Goal: Communication & Community: Share content

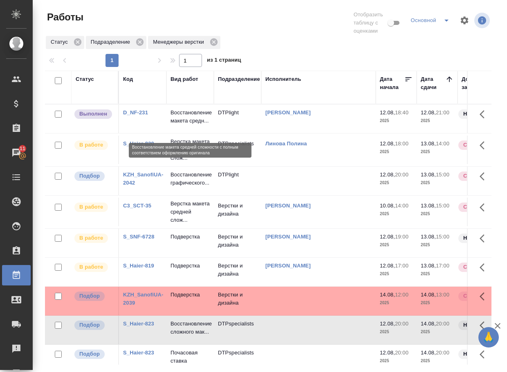
click at [197, 120] on p "Восстановление макета средн..." at bounding box center [189, 117] width 39 height 16
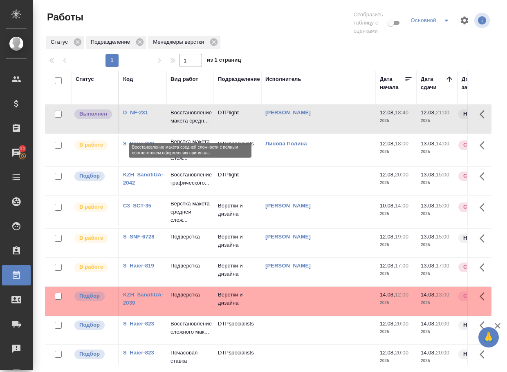
click at [197, 120] on p "Восстановление макета средн..." at bounding box center [189, 117] width 39 height 16
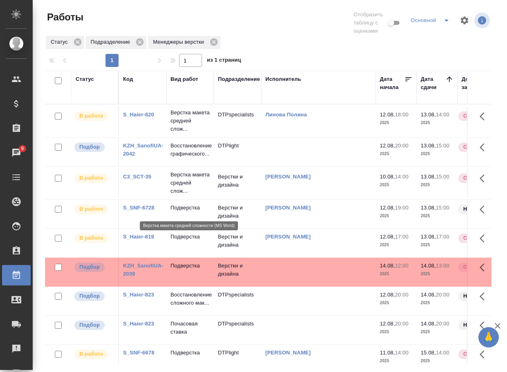
click at [180, 195] on p "Верстка макета средней слож..." at bounding box center [189, 183] width 39 height 25
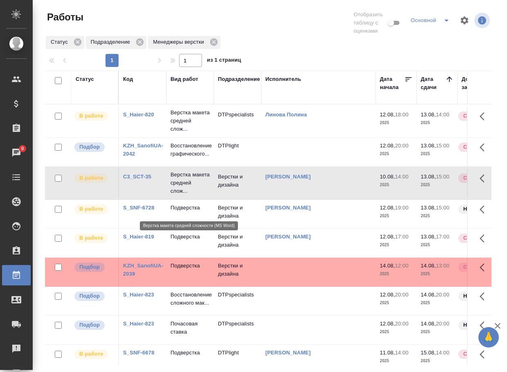
click at [180, 195] on p "Верстка макета средней слож..." at bounding box center [189, 183] width 39 height 25
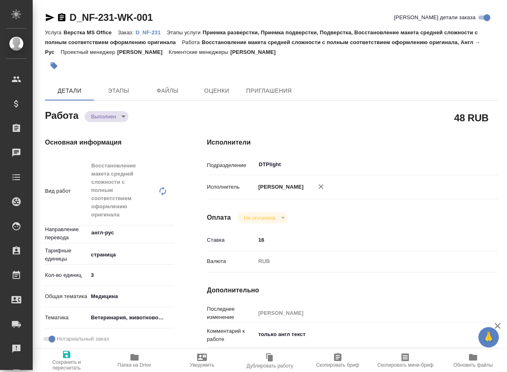
type textarea "x"
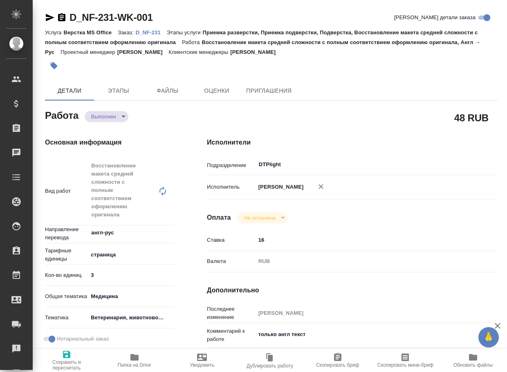
type textarea "x"
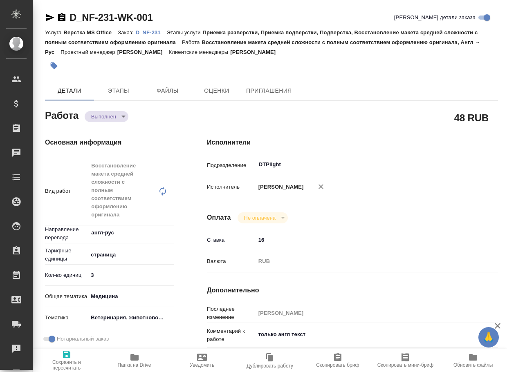
type textarea "x"
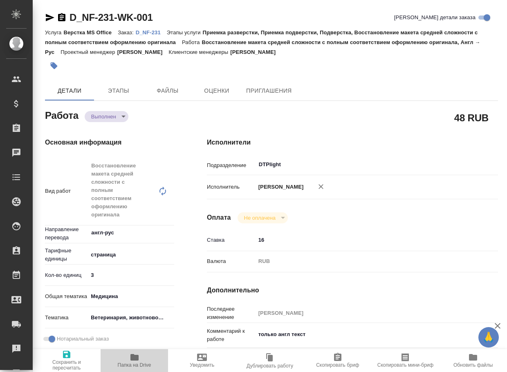
click at [134, 358] on icon "button" at bounding box center [134, 357] width 8 height 7
type textarea "x"
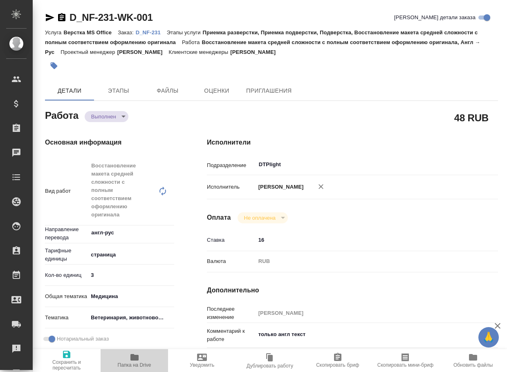
type textarea "x"
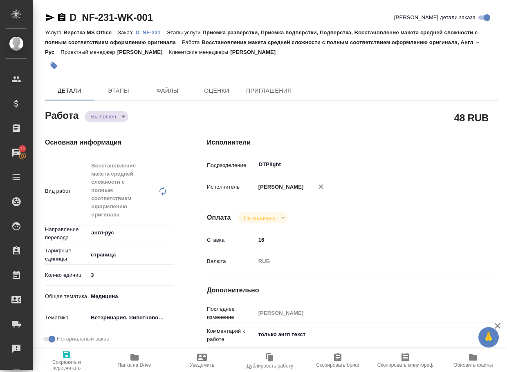
type textarea "x"
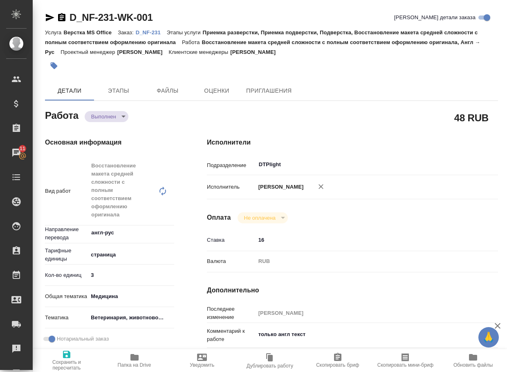
type textarea "x"
click at [105, 118] on body "🙏 .cls-1 fill:#fff; AWATERA Arsenyeva Vera Клиенты Спецификации Заказы 10 Чаты …" at bounding box center [253, 186] width 507 height 372
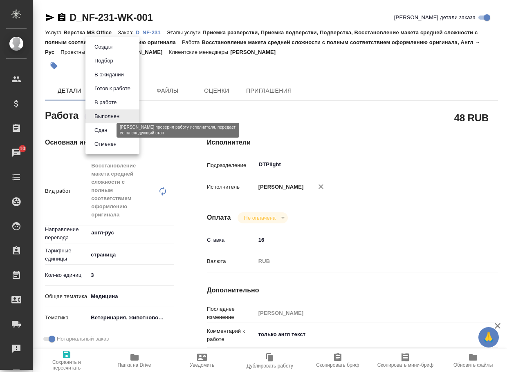
click at [105, 130] on button "Сдан" at bounding box center [101, 130] width 18 height 9
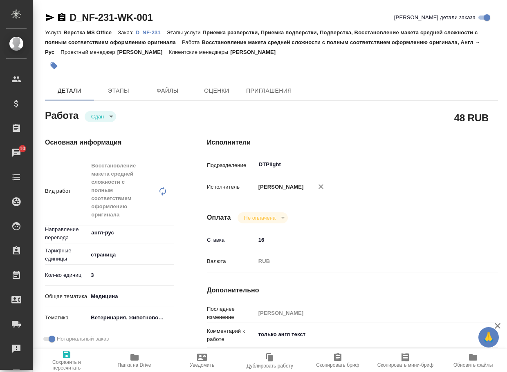
click at [159, 35] on p "D_NF-231" at bounding box center [151, 32] width 31 height 6
type textarea "x"
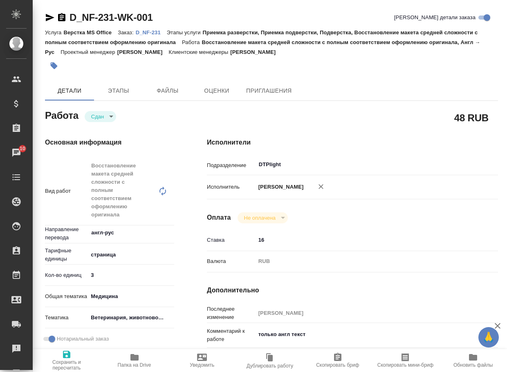
type textarea "x"
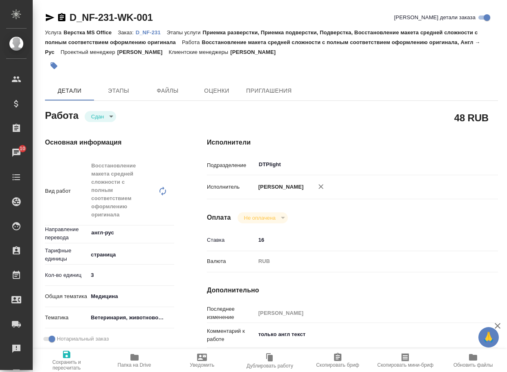
type textarea "x"
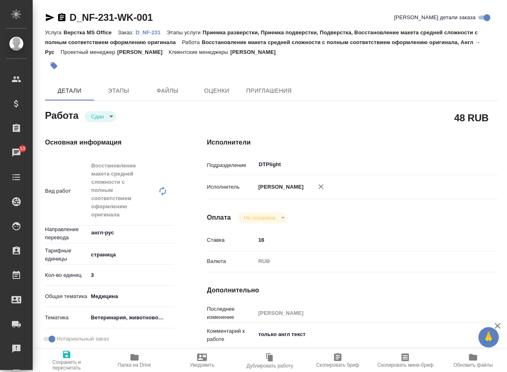
type textarea "x"
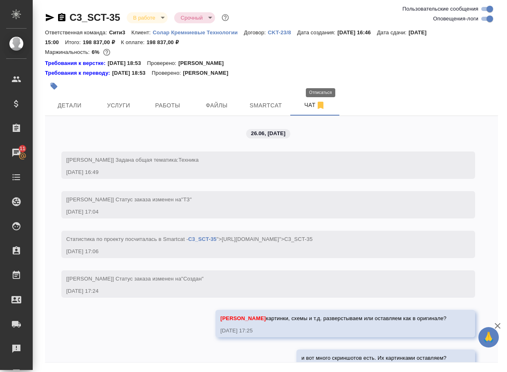
scroll to position [4763, 0]
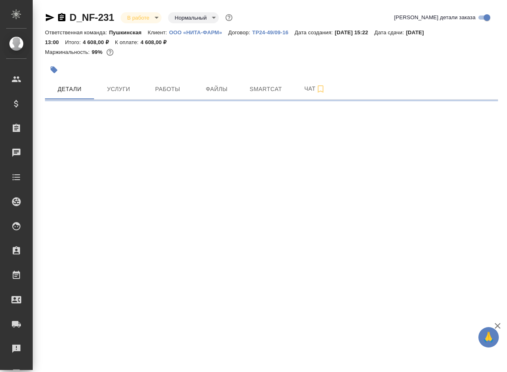
select select "RU"
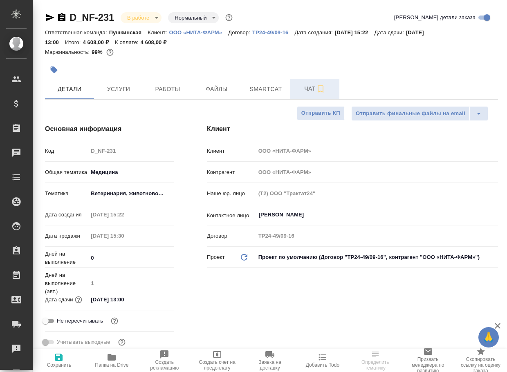
click at [306, 87] on span "Чат" at bounding box center [314, 89] width 39 height 10
type textarea "x"
type input "Тарабановская Анастасия"
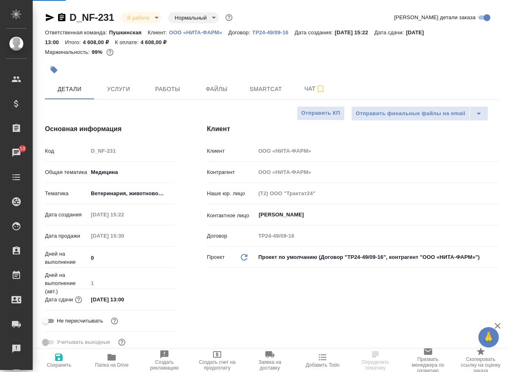
type input "Давыдова Елена"
type textarea "x"
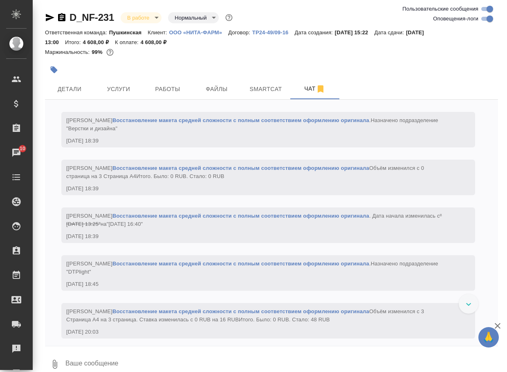
click at [94, 362] on textarea at bounding box center [281, 365] width 433 height 28
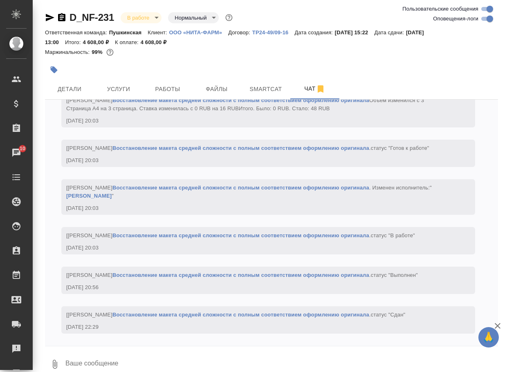
paste textarea "https://drive.awatera.com/apps/files/files/10085089?dir=/Shares/%D0%9D%D0%B8%D1…"
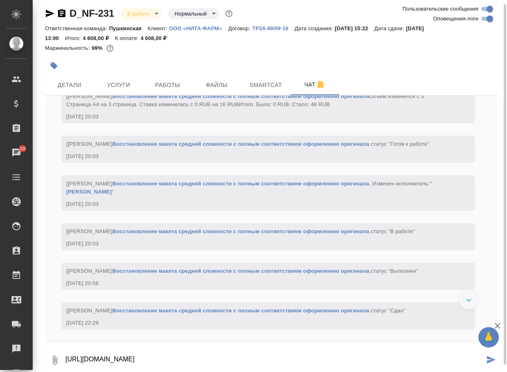
type textarea "https://drive.awatera.com/apps/files/files/10085089?dir=/Shares/%D0%9D%D0%B8%D1…"
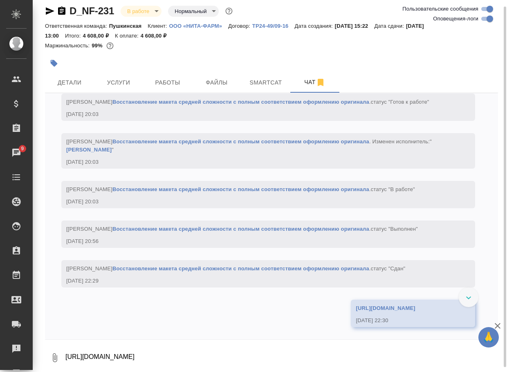
scroll to position [1468, 0]
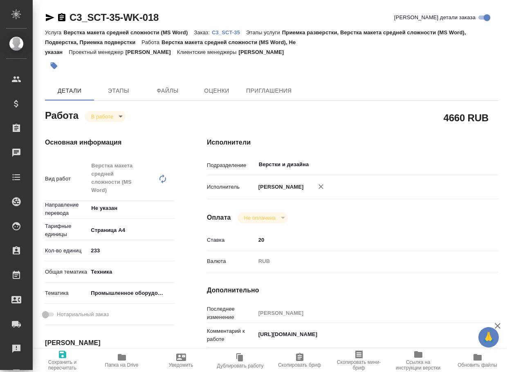
type textarea "x"
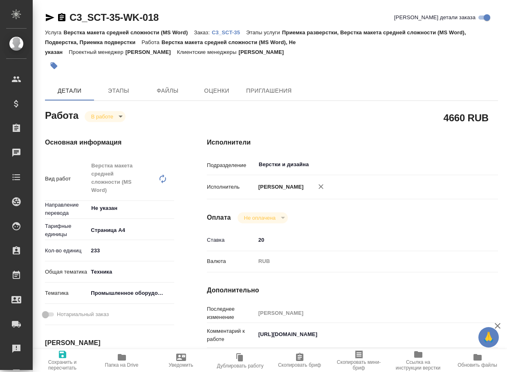
type textarea "x"
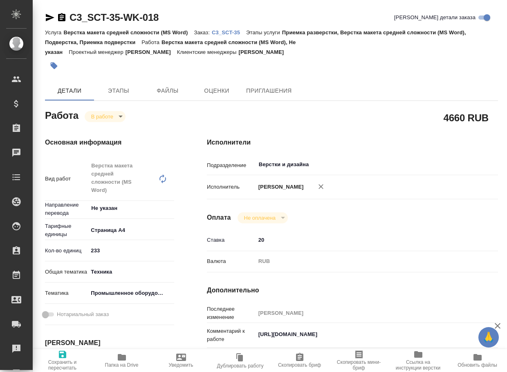
type textarea "x"
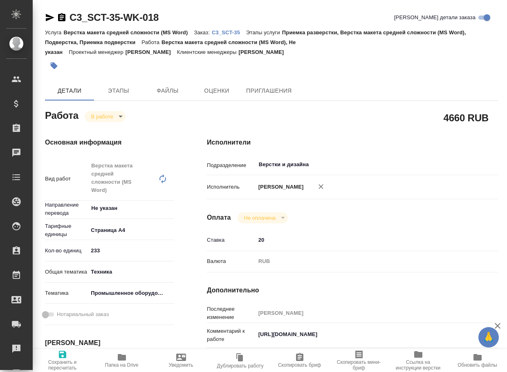
click at [127, 354] on span "Папка на Drive" at bounding box center [121, 361] width 49 height 16
type textarea "x"
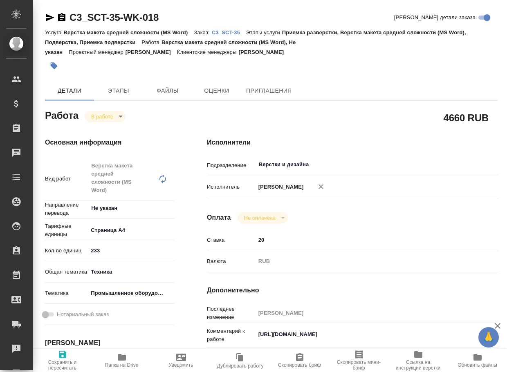
type textarea "x"
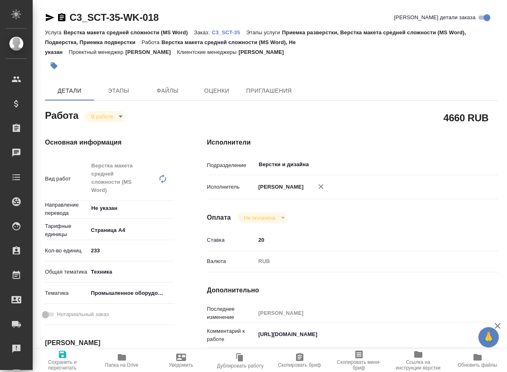
type textarea "x"
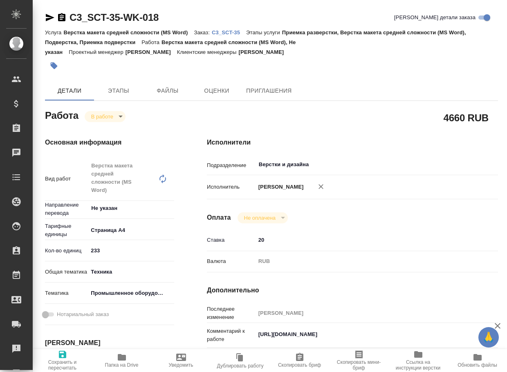
type textarea "x"
click at [404, 342] on textarea "https://drive.awatera.com/s/zRixGZCLbw5ABRM" at bounding box center [364, 335] width 218 height 14
type textarea "x"
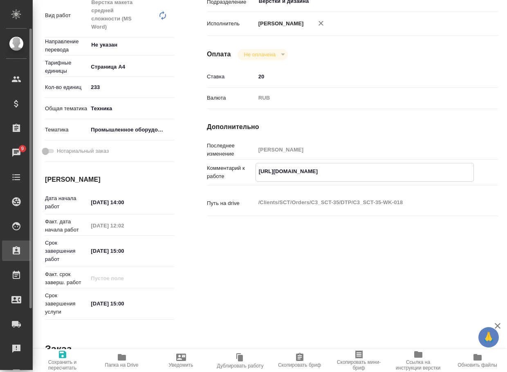
type textarea "x"
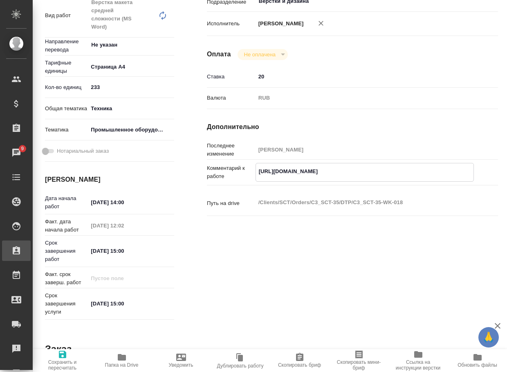
type textarea "x"
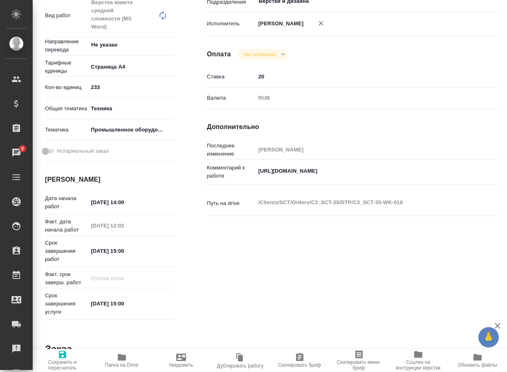
type textarea "x"
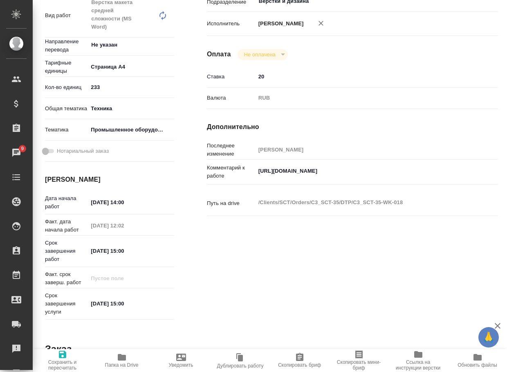
type textarea "x"
